Goal: Task Accomplishment & Management: Manage account settings

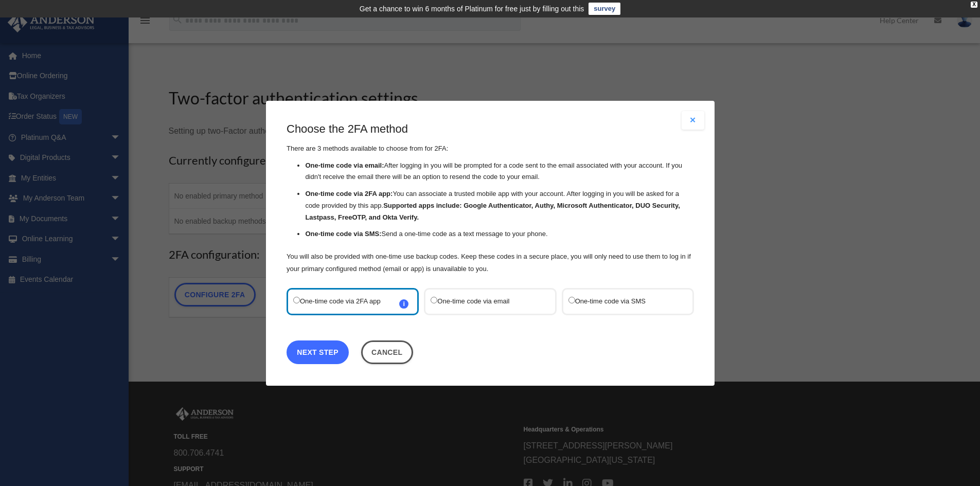
click at [312, 353] on link "Next Step" at bounding box center [317, 352] width 62 height 24
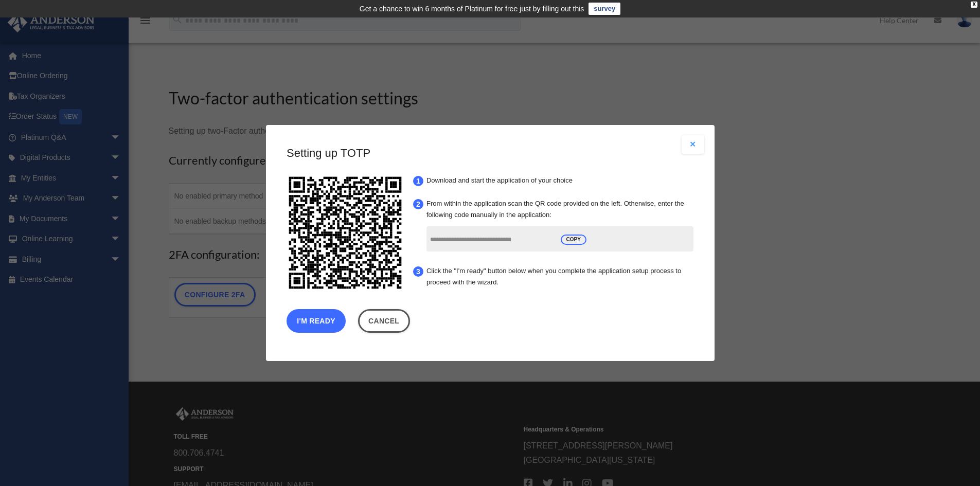
click at [303, 323] on button "I'm Ready" at bounding box center [315, 321] width 59 height 24
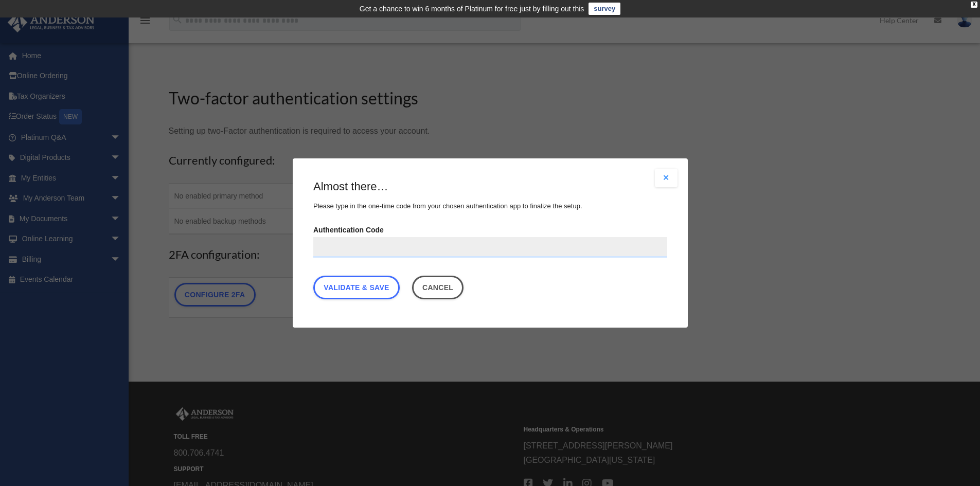
click at [351, 248] on input "Authentication Code" at bounding box center [490, 247] width 354 height 21
type input "******"
click at [360, 292] on link "Validate & Save" at bounding box center [356, 288] width 86 height 24
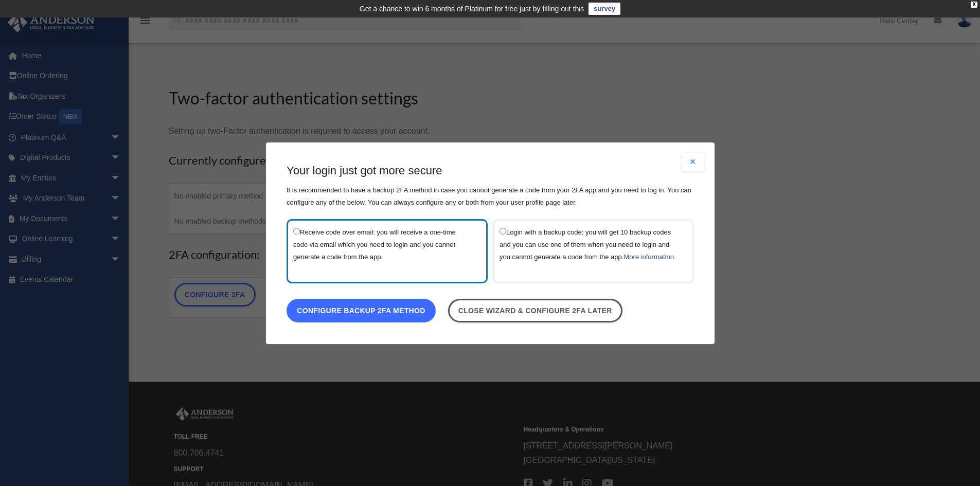
click at [369, 315] on link "Configure backup 2FA method" at bounding box center [360, 310] width 149 height 24
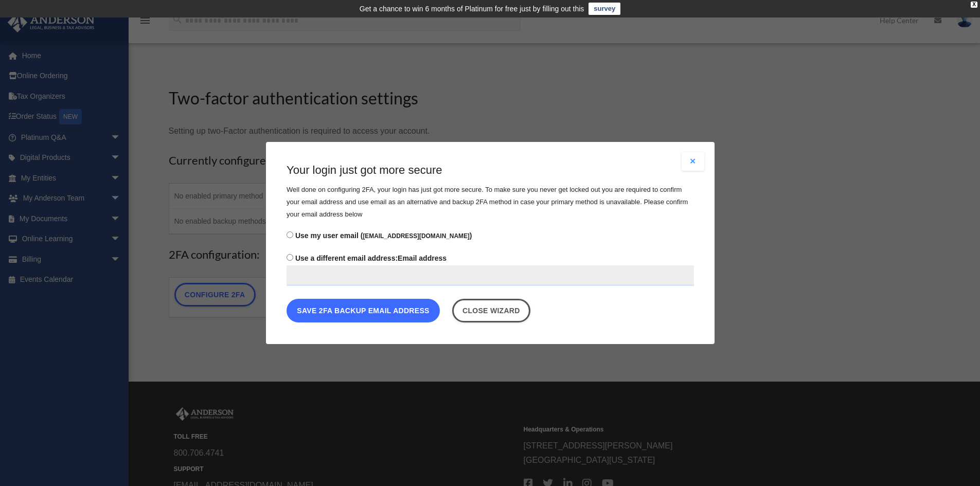
click at [348, 314] on button "Save 2FA backup email address" at bounding box center [362, 311] width 153 height 24
click at [341, 276] on input "Use a different email address: Email address" at bounding box center [489, 275] width 407 height 21
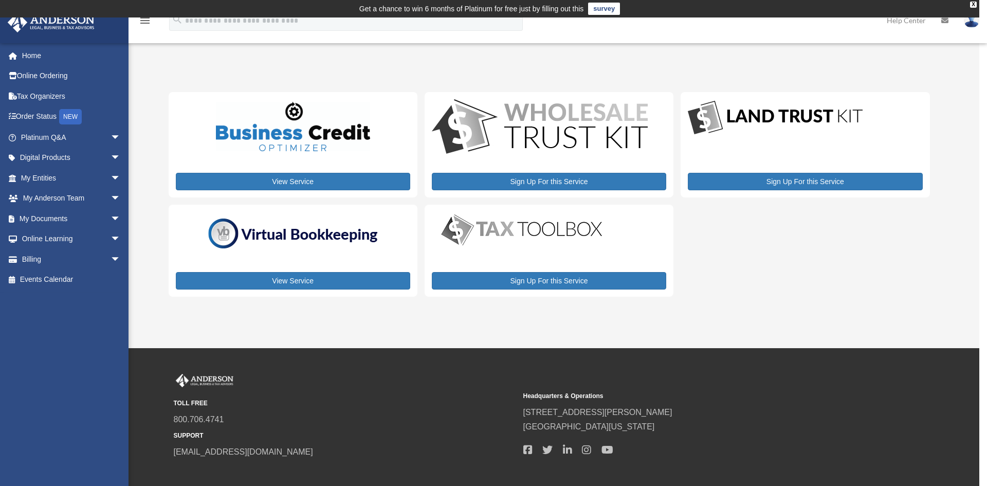
click at [860, 233] on div "View Service Sign Up For this Service Sign Up For this Service View Service Sig…" at bounding box center [549, 194] width 761 height 205
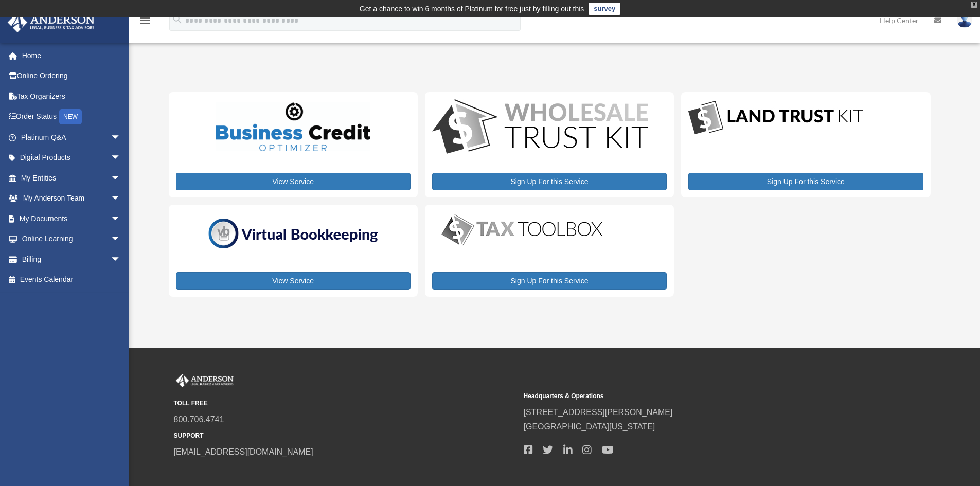
click at [972, 4] on div "X" at bounding box center [973, 5] width 7 height 6
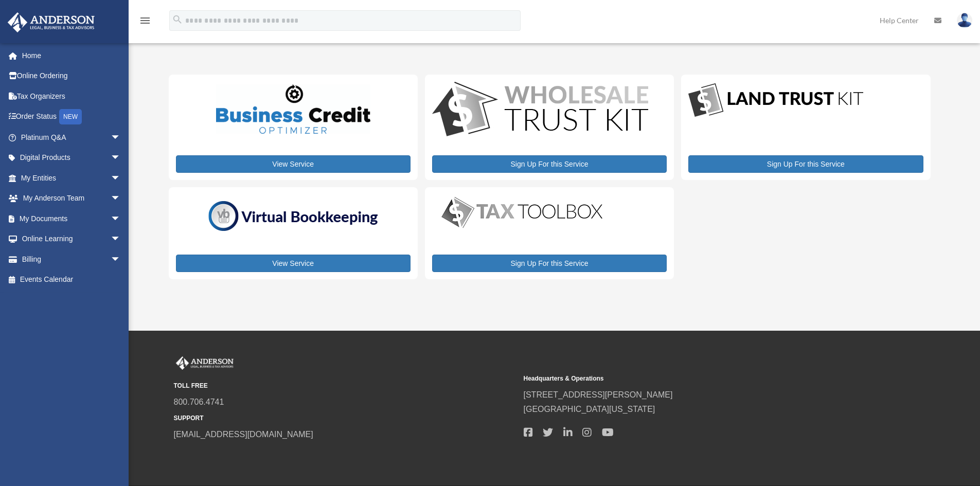
click at [862, 223] on div "View Service Sign Up For this Service Sign Up For this Service View Service Sig…" at bounding box center [549, 177] width 761 height 205
